Goal: Task Accomplishment & Management: Manage account settings

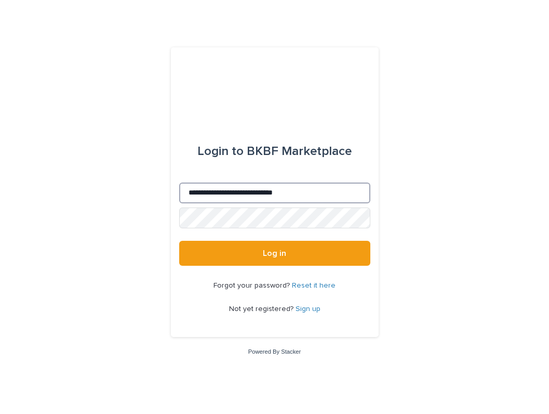
type input "**********"
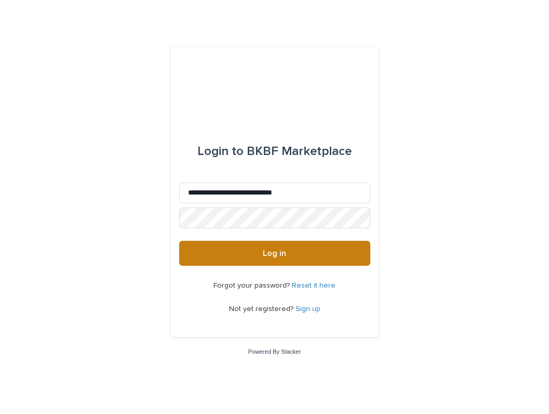
click at [244, 257] on button "Log in" at bounding box center [274, 253] width 191 height 25
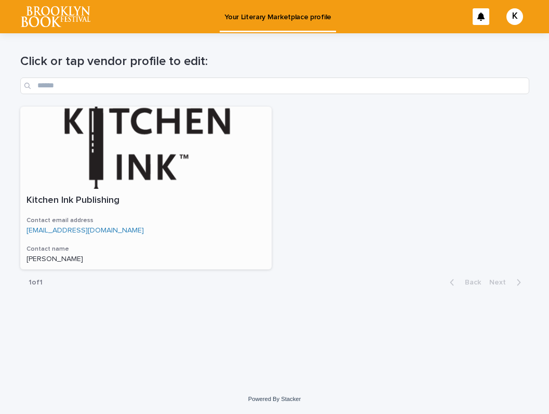
click at [161, 155] on div at bounding box center [146, 148] width 252 height 82
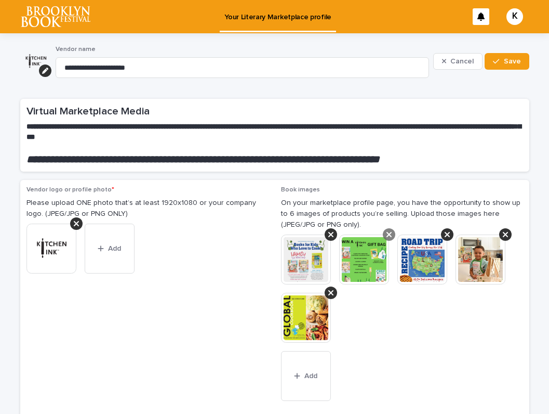
click at [388, 230] on icon at bounding box center [389, 234] width 5 height 8
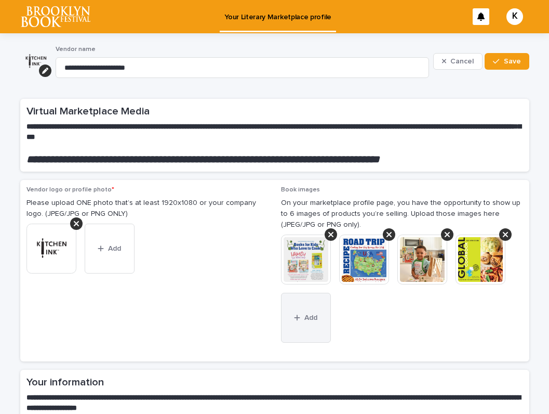
click at [301, 317] on div "button" at bounding box center [299, 317] width 10 height 7
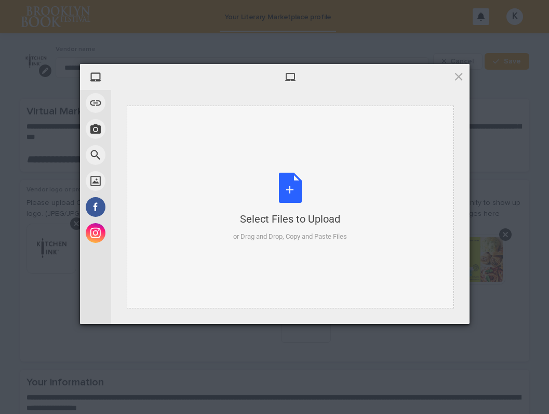
click at [288, 189] on div "Select Files to Upload or Drag and Drop, Copy and Paste Files" at bounding box center [290, 207] width 114 height 69
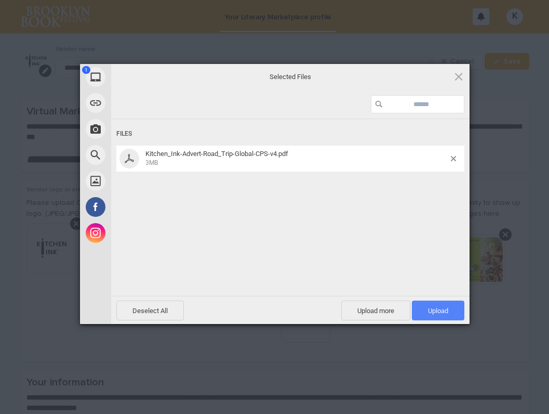
click at [434, 309] on span "Upload 1" at bounding box center [438, 311] width 20 height 8
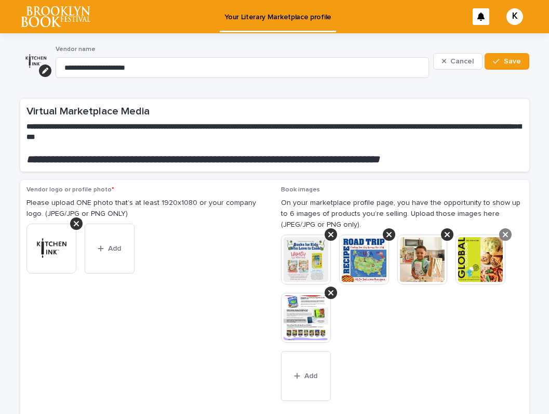
click at [503, 231] on icon at bounding box center [505, 234] width 5 height 8
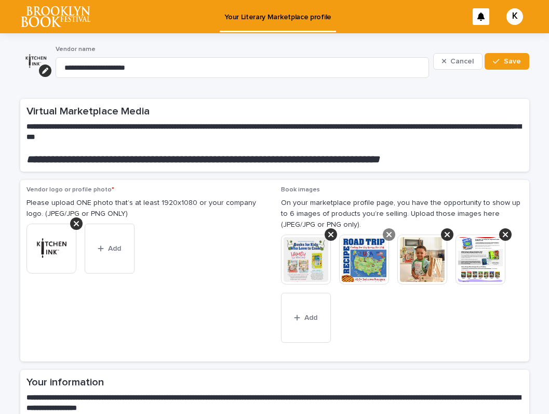
click at [387, 230] on icon at bounding box center [389, 234] width 5 height 8
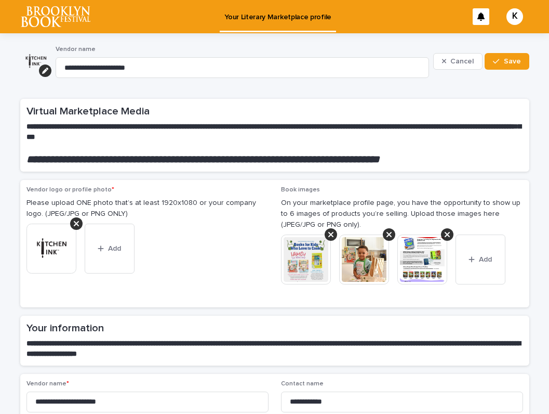
click at [510, 61] on span "Save" at bounding box center [512, 61] width 17 height 7
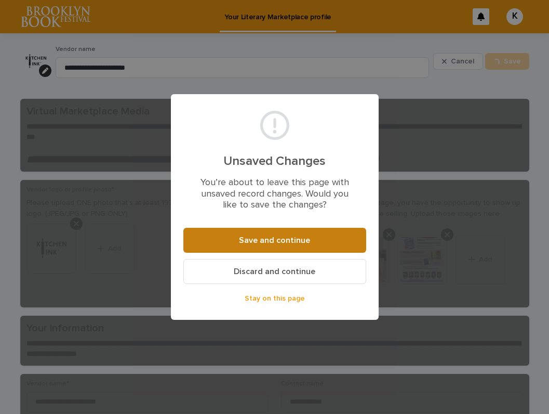
click at [274, 236] on span "Save and continue" at bounding box center [274, 240] width 71 height 8
